Goal: Complete application form

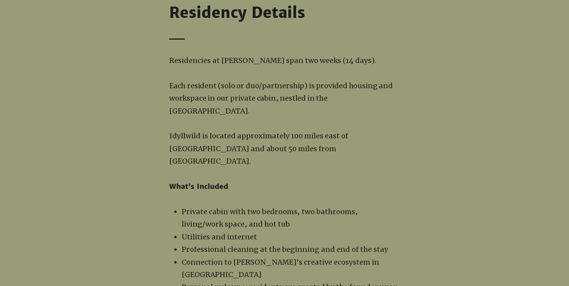
scroll to position [729, 0]
drag, startPoint x: 326, startPoint y: 97, endPoint x: 333, endPoint y: 106, distance: 11.3
click at [333, 106] on p "Each resident (solo or duo/partnership) is provided housing and workspace in ou…" at bounding box center [284, 98] width 231 height 38
copy p "an [GEOGRAPHIC_DATA]."
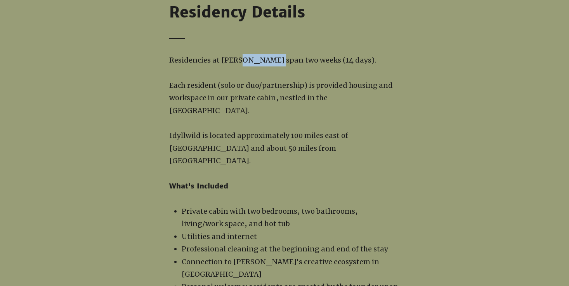
drag, startPoint x: 238, startPoint y: 61, endPoint x: 268, endPoint y: 61, distance: 30.7
click at [268, 61] on span "Residencies at [PERSON_NAME] span two weeks (14 days)." at bounding box center [272, 60] width 207 height 9
copy span "Idyllwild"
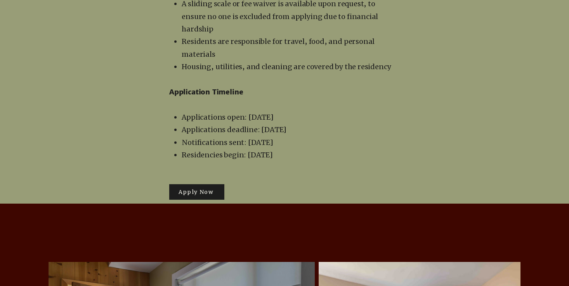
scroll to position [1336, 0]
